Goal: Find specific page/section: Find specific page/section

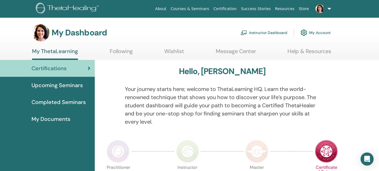
click at [260, 31] on link "Instructor Dashboard" at bounding box center [264, 33] width 47 height 12
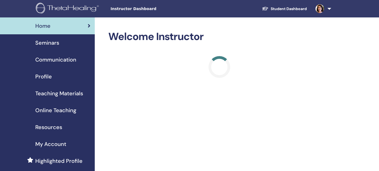
click at [43, 76] on span "Profile" at bounding box center [43, 76] width 17 height 8
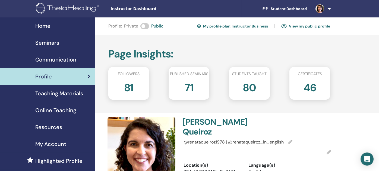
click at [316, 26] on link "View my public profile" at bounding box center [305, 26] width 49 height 9
